Goal: Find specific page/section: Find specific page/section

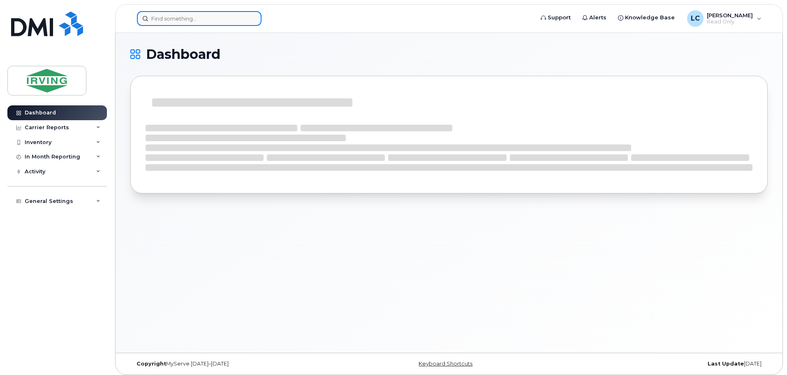
click at [173, 19] on input at bounding box center [199, 18] width 125 height 15
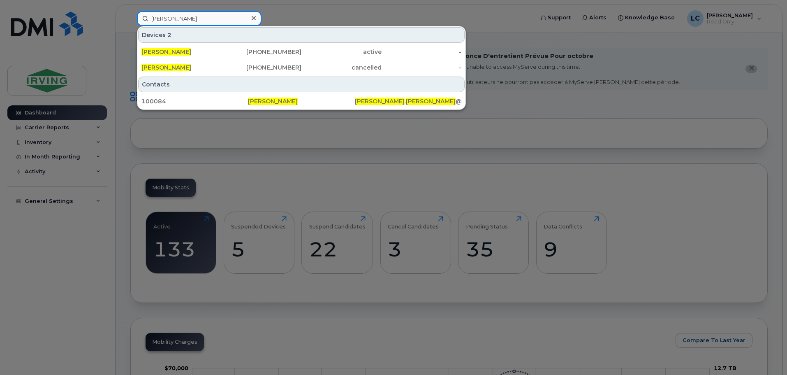
click at [187, 21] on input "[PERSON_NAME]" at bounding box center [199, 18] width 125 height 15
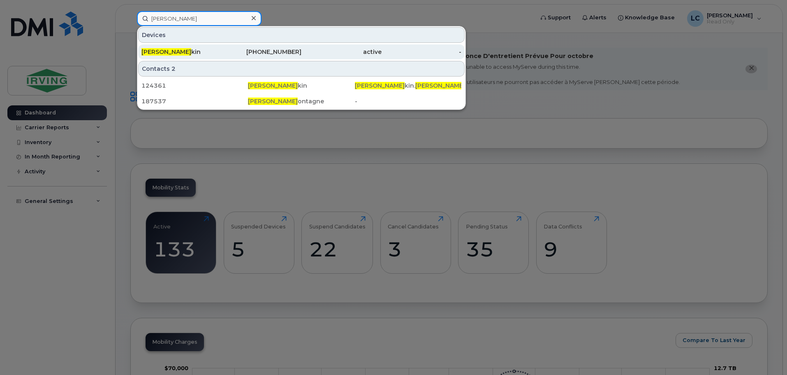
type input "[PERSON_NAME]"
click at [176, 54] on div "[PERSON_NAME]" at bounding box center [181, 52] width 80 height 8
